Goal: Transaction & Acquisition: Purchase product/service

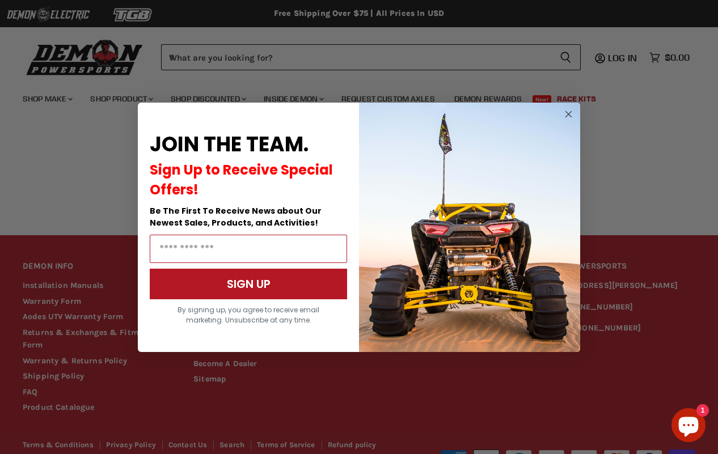
scroll to position [943, 0]
